Goal: Information Seeking & Learning: Learn about a topic

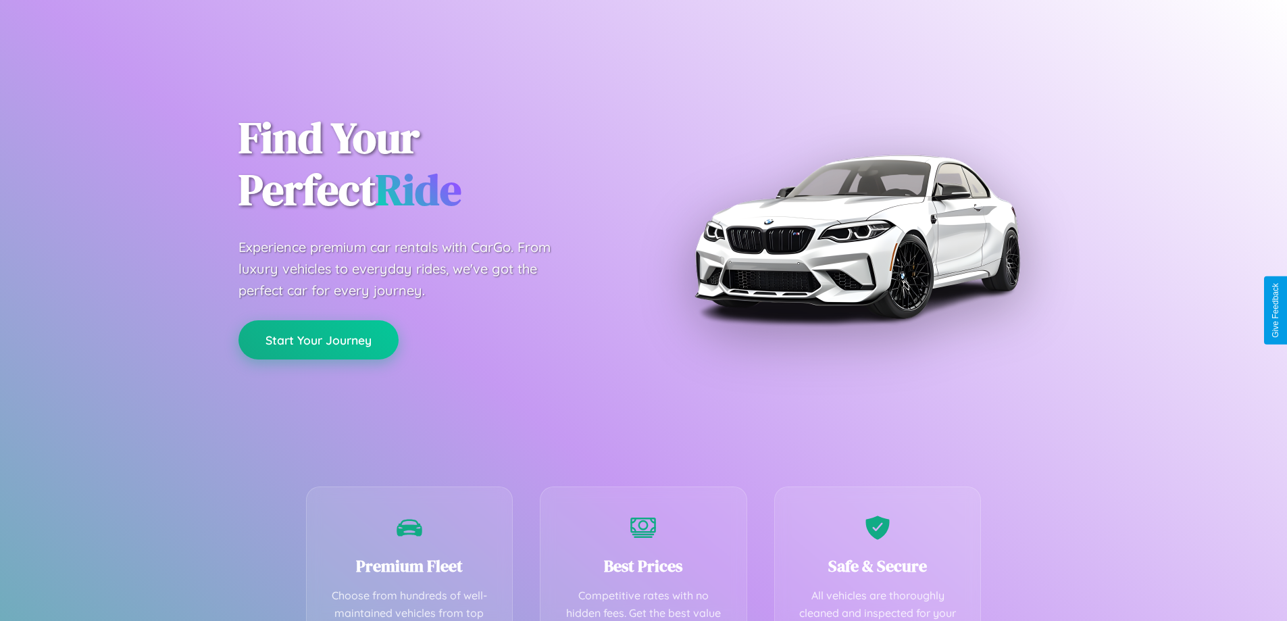
click at [318, 341] on button "Start Your Journey" at bounding box center [319, 339] width 160 height 39
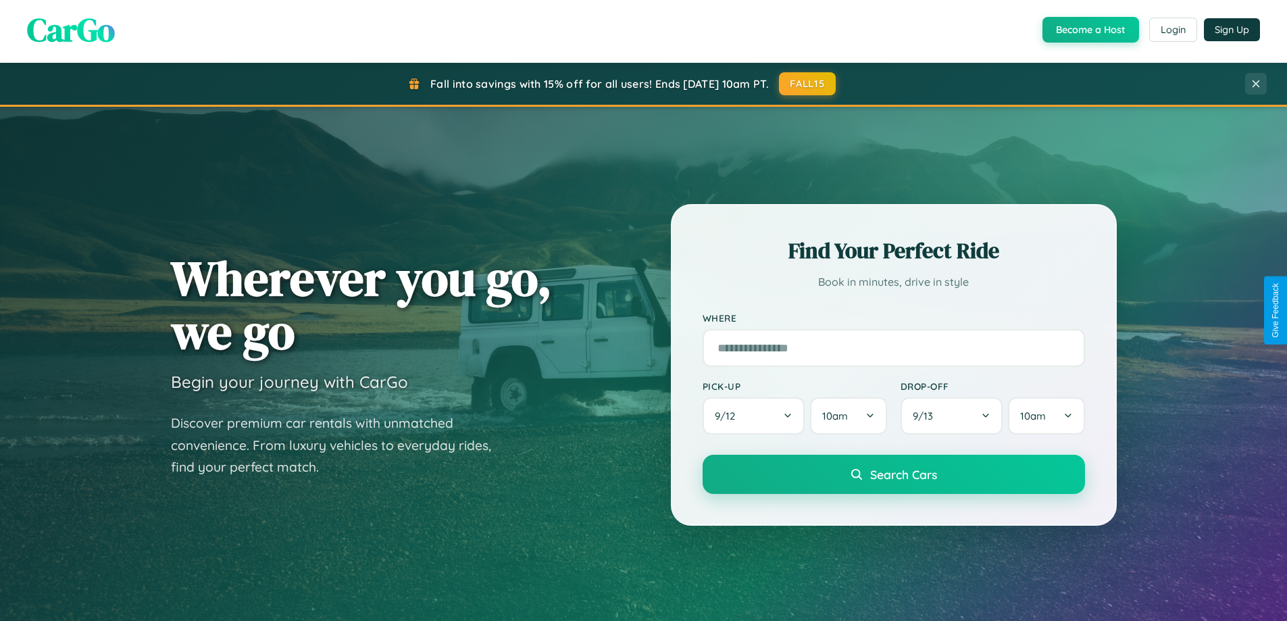
scroll to position [2600, 0]
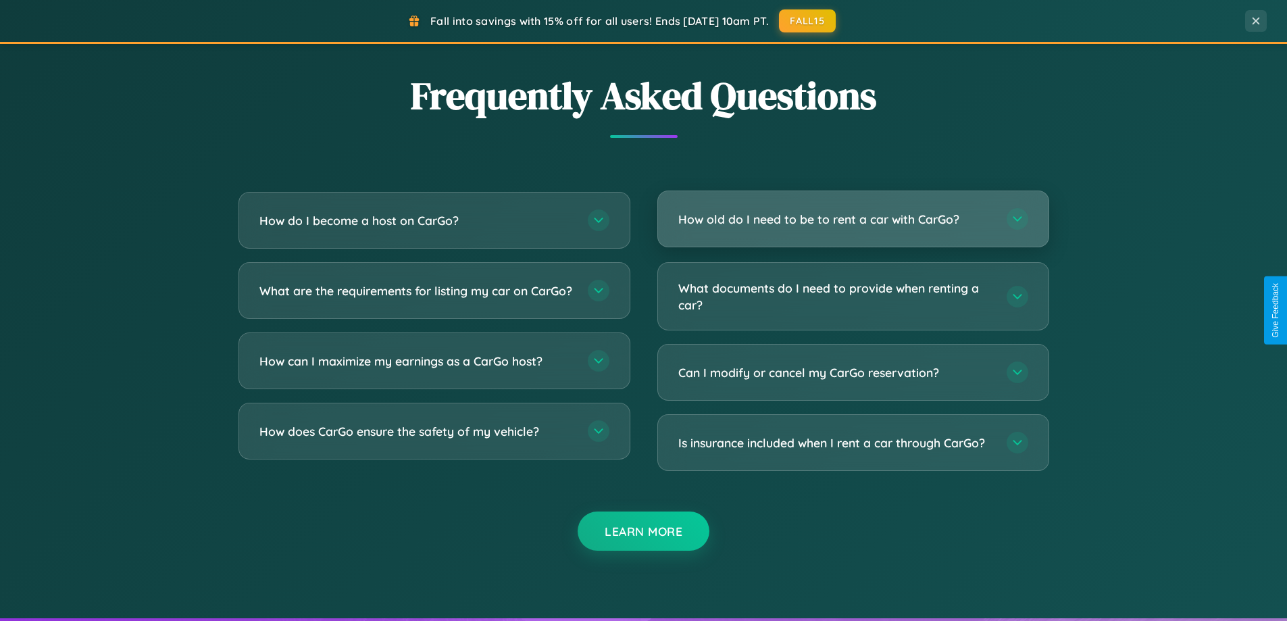
click at [853, 219] on h3 "How old do I need to be to rent a car with CarGo?" at bounding box center [836, 219] width 315 height 17
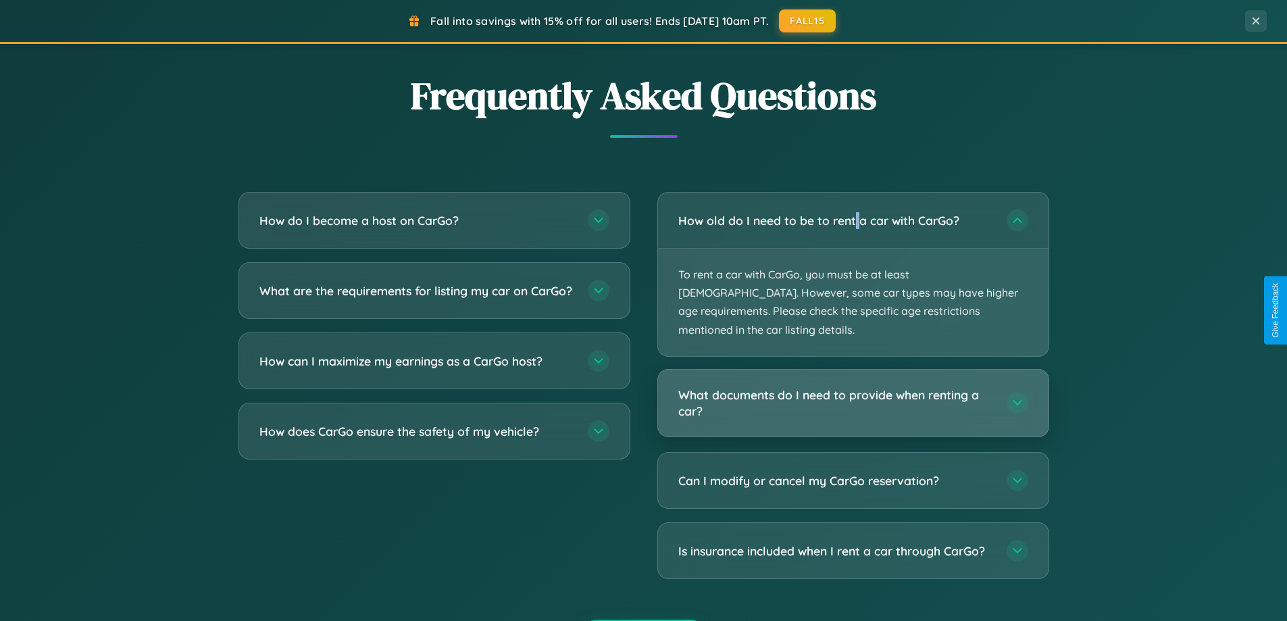
click at [853, 387] on h3 "What documents do I need to provide when renting a car?" at bounding box center [836, 403] width 315 height 33
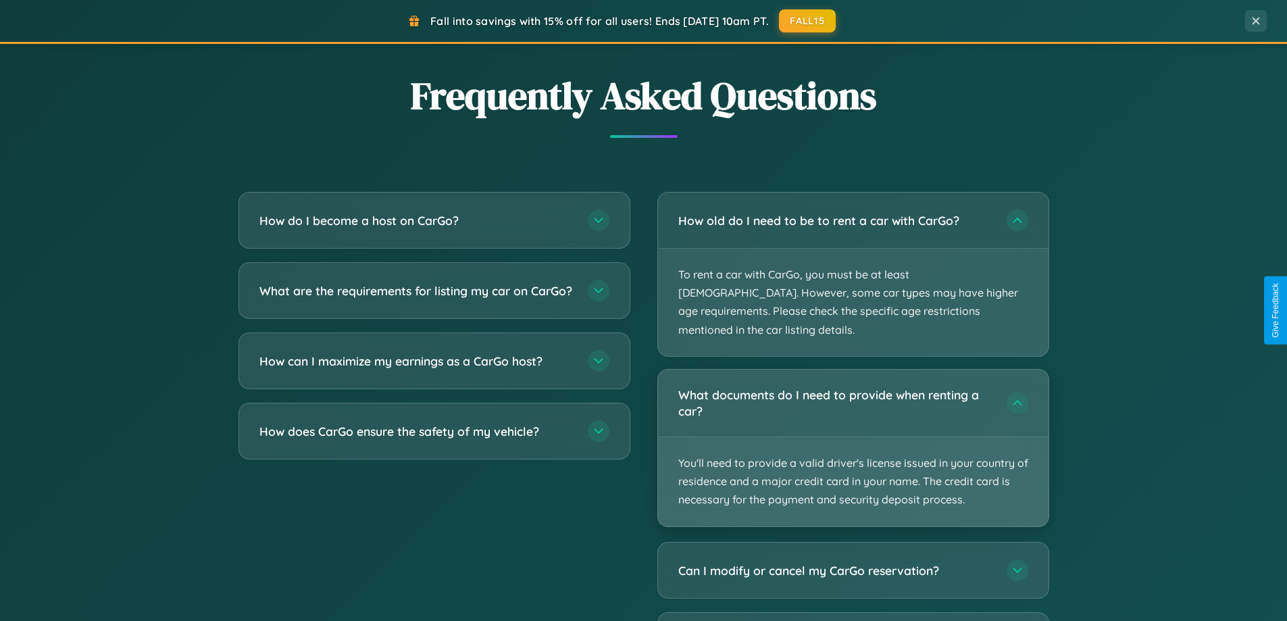
click at [853, 437] on p "You'll need to provide a valid driver's license issued in your country of resid…" at bounding box center [853, 481] width 391 height 89
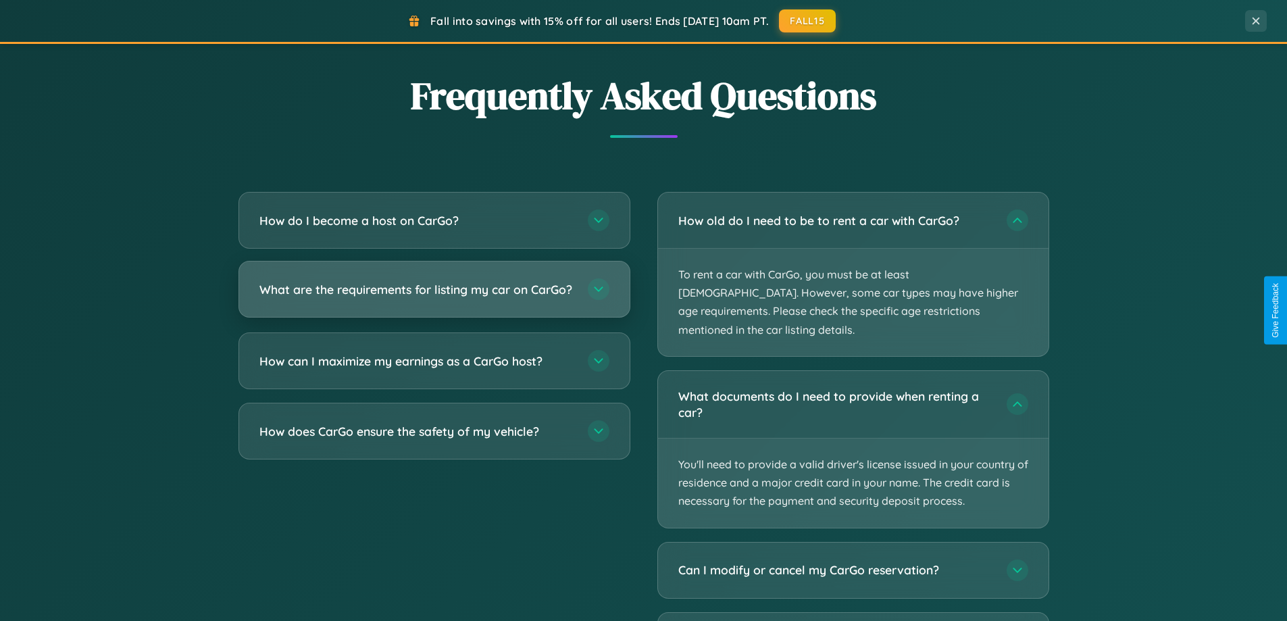
click at [434, 296] on h3 "What are the requirements for listing my car on CarGo?" at bounding box center [417, 289] width 315 height 17
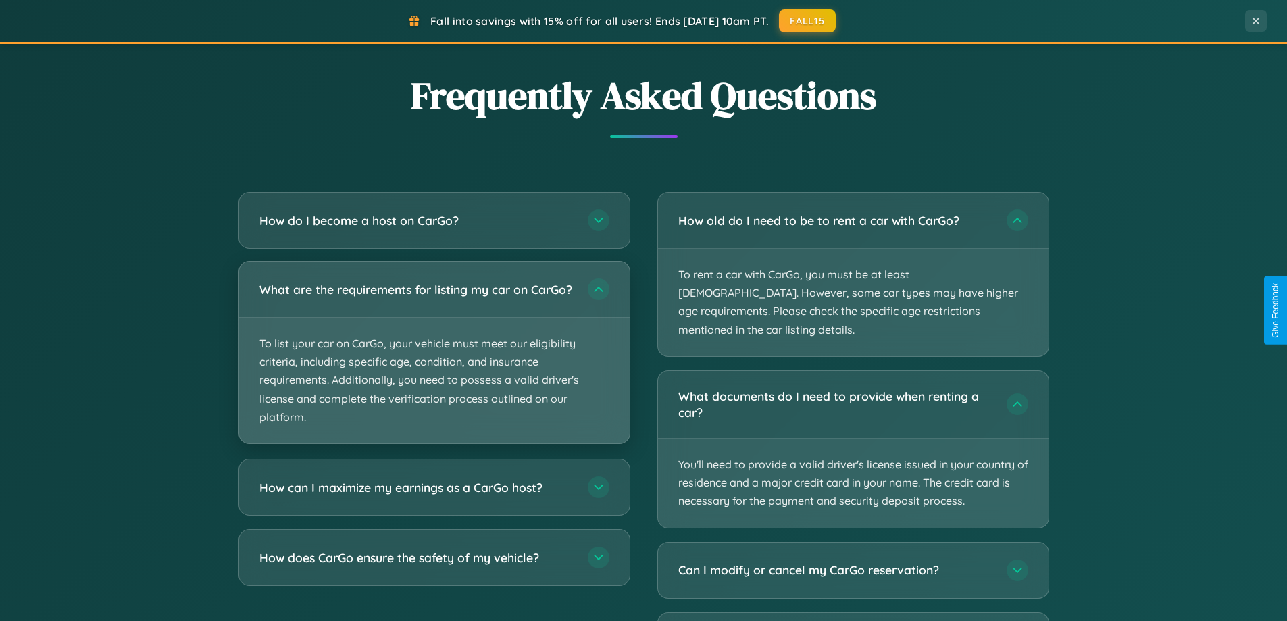
click at [434, 358] on p "To list your car on CarGo, your vehicle must meet our eligibility criteria, inc…" at bounding box center [434, 381] width 391 height 126
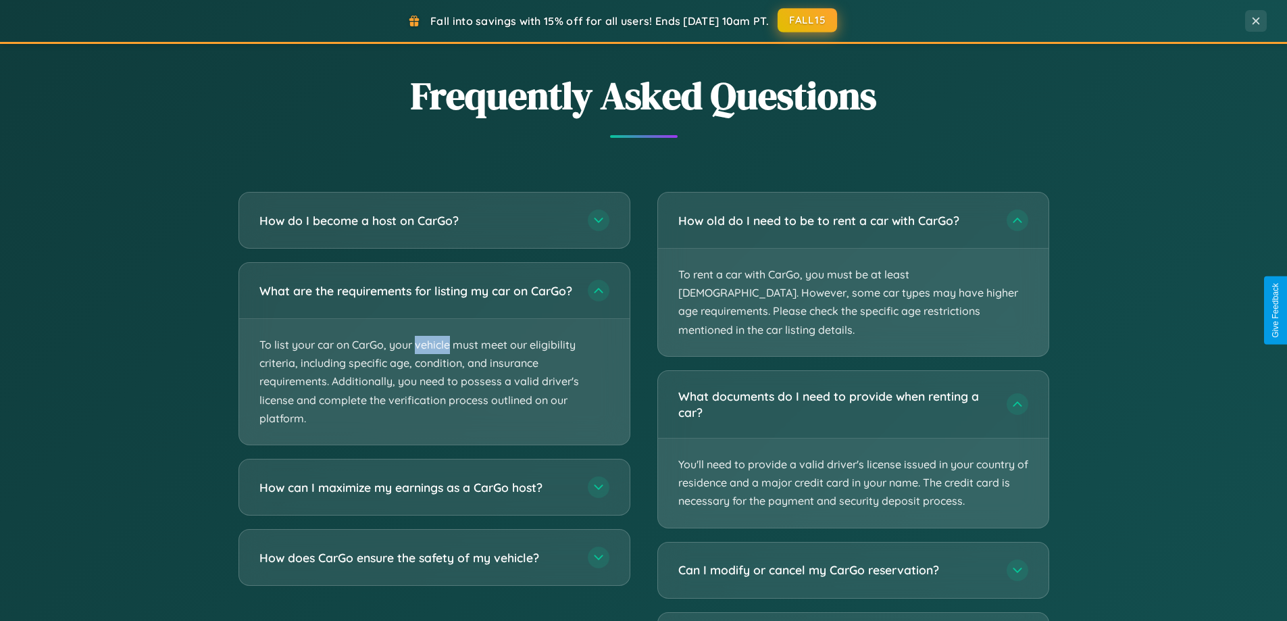
click at [808, 21] on button "FALL15" at bounding box center [807, 20] width 59 height 24
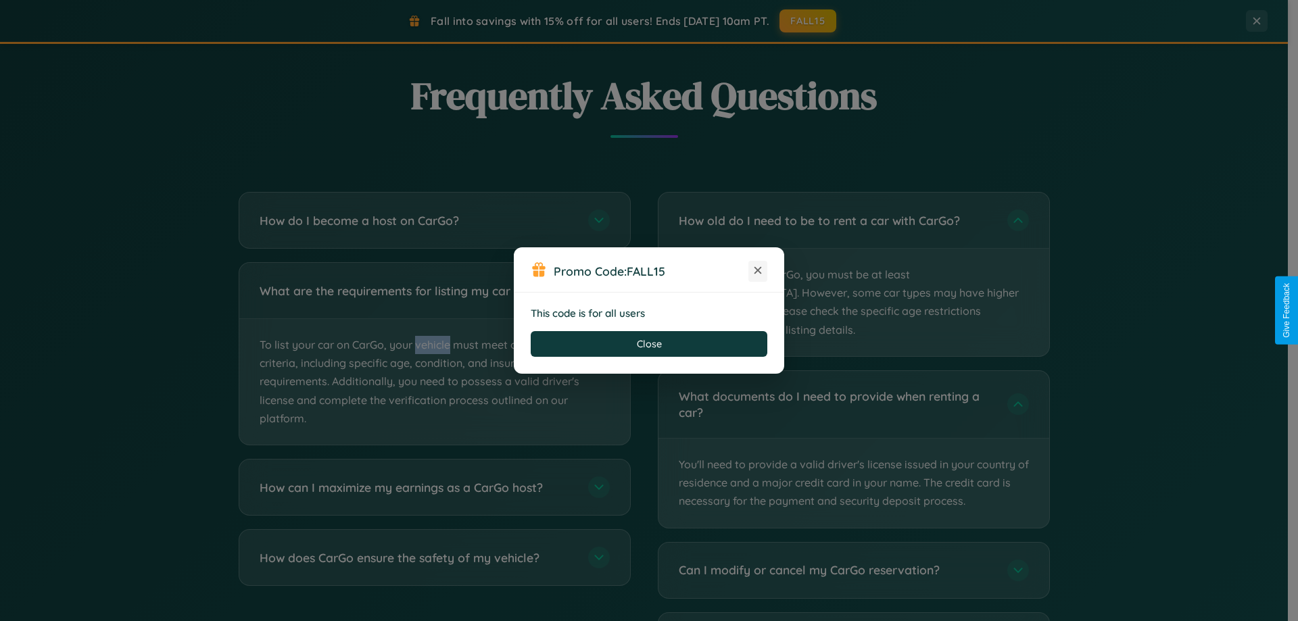
click at [758, 271] on icon at bounding box center [758, 271] width 14 height 14
